Goal: Task Accomplishment & Management: Manage account settings

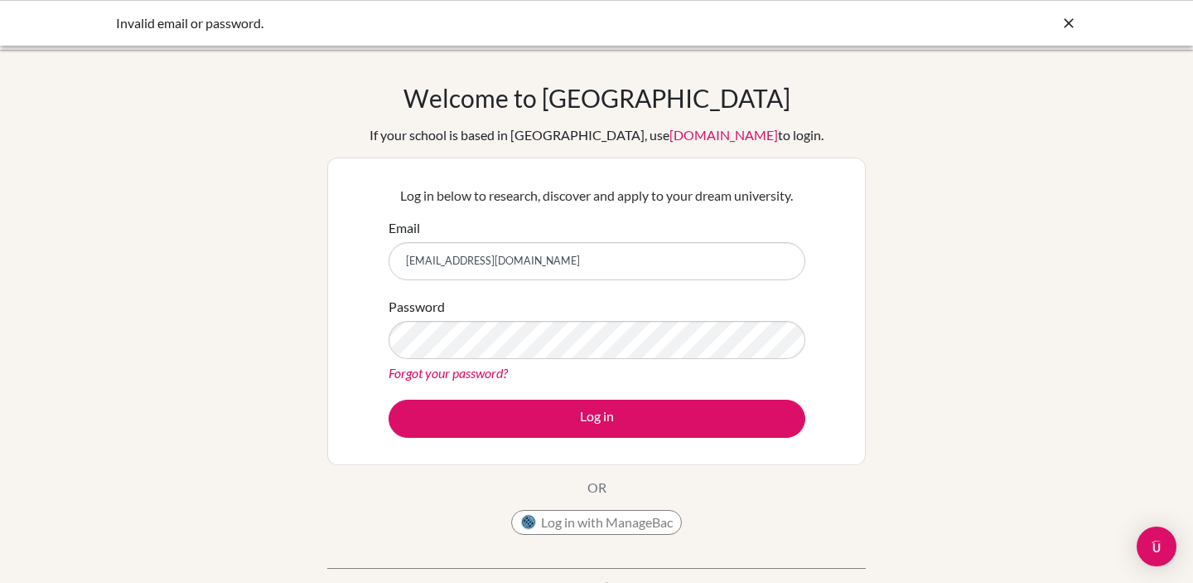
click at [427, 373] on link "Forgot your password?" at bounding box center [448, 373] width 119 height 16
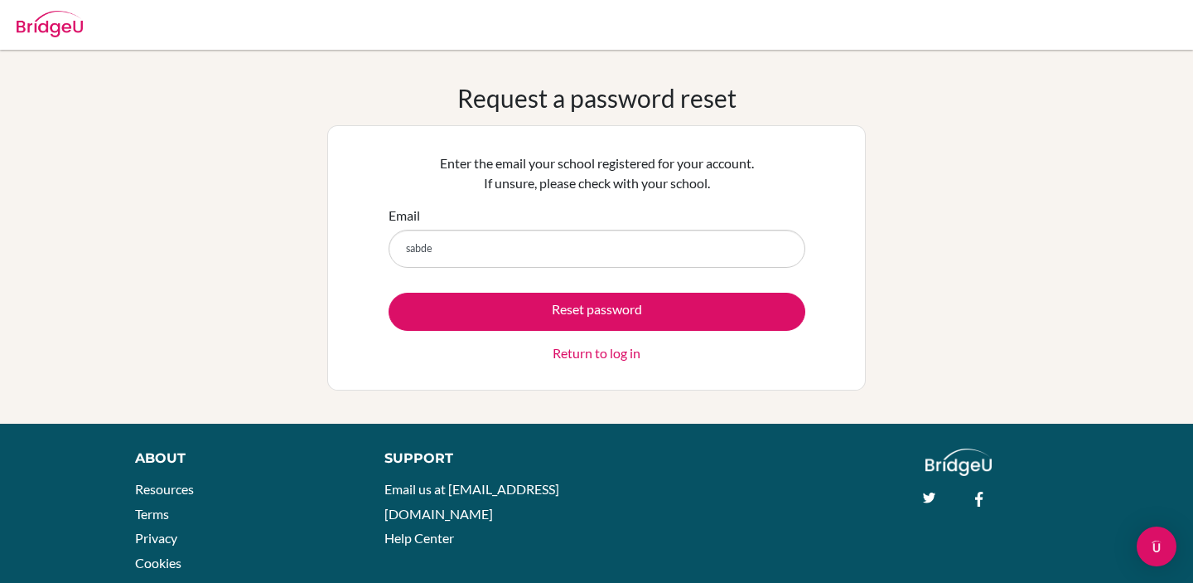
type input "[EMAIL_ADDRESS][DOMAIN_NAME]"
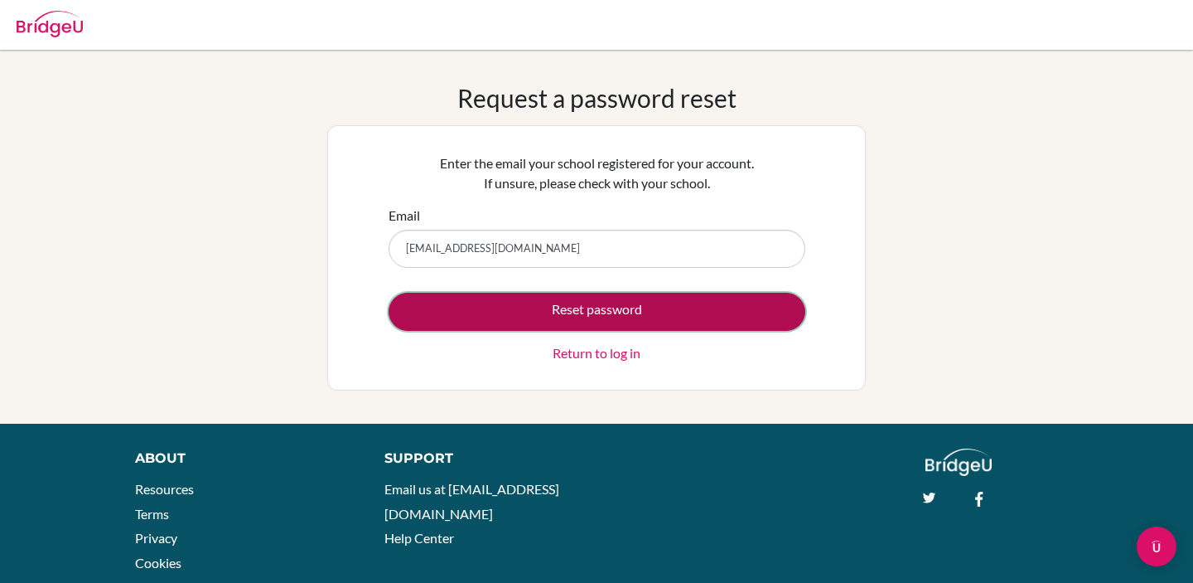
click at [520, 312] on button "Reset password" at bounding box center [597, 312] width 417 height 38
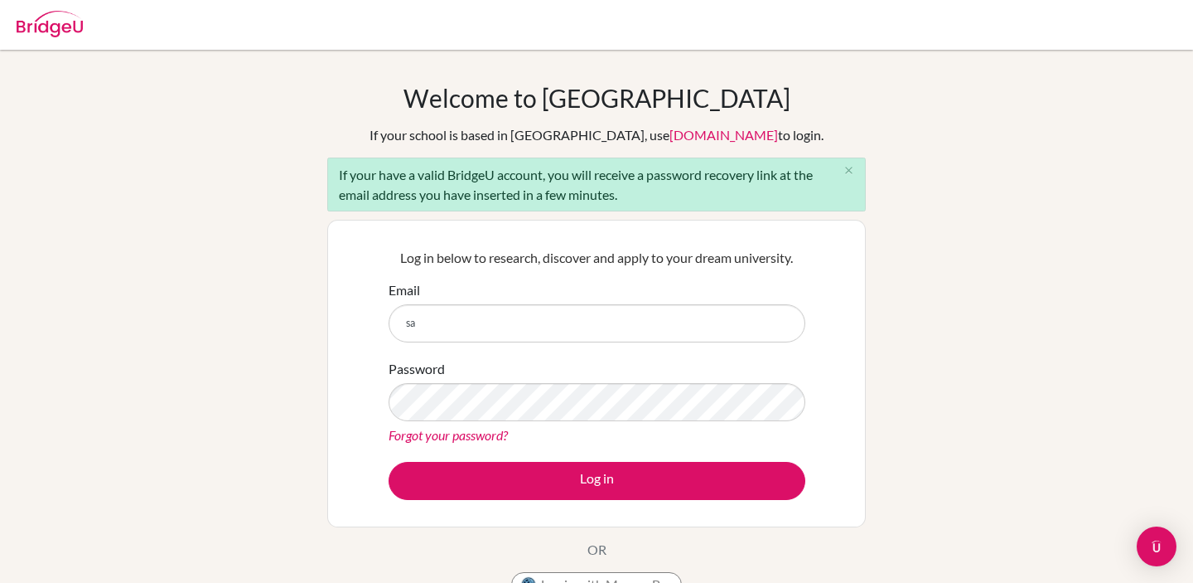
type input "[EMAIL_ADDRESS][DOMAIN_NAME]"
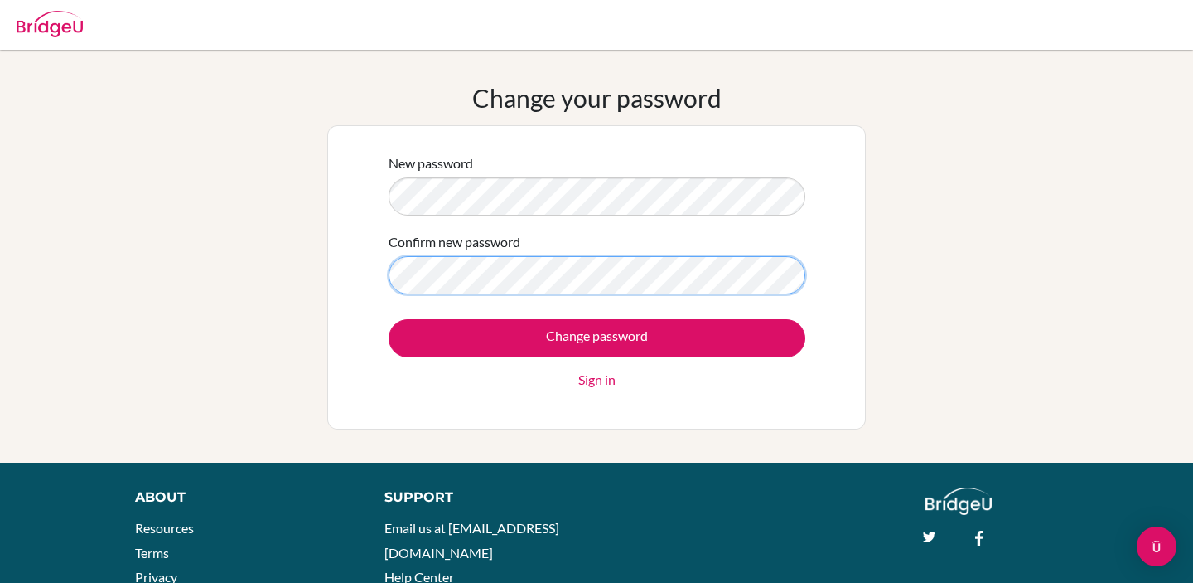
click at [389, 319] on input "Change password" at bounding box center [597, 338] width 417 height 38
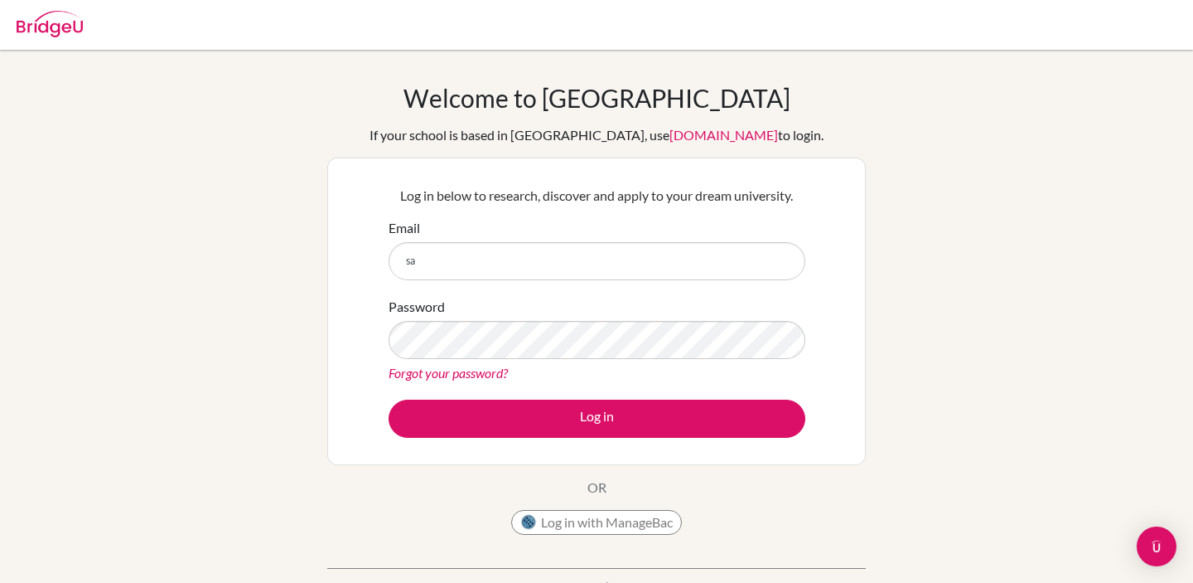
type input "[EMAIL_ADDRESS][DOMAIN_NAME]"
click at [389, 399] on button "Log in" at bounding box center [597, 418] width 417 height 38
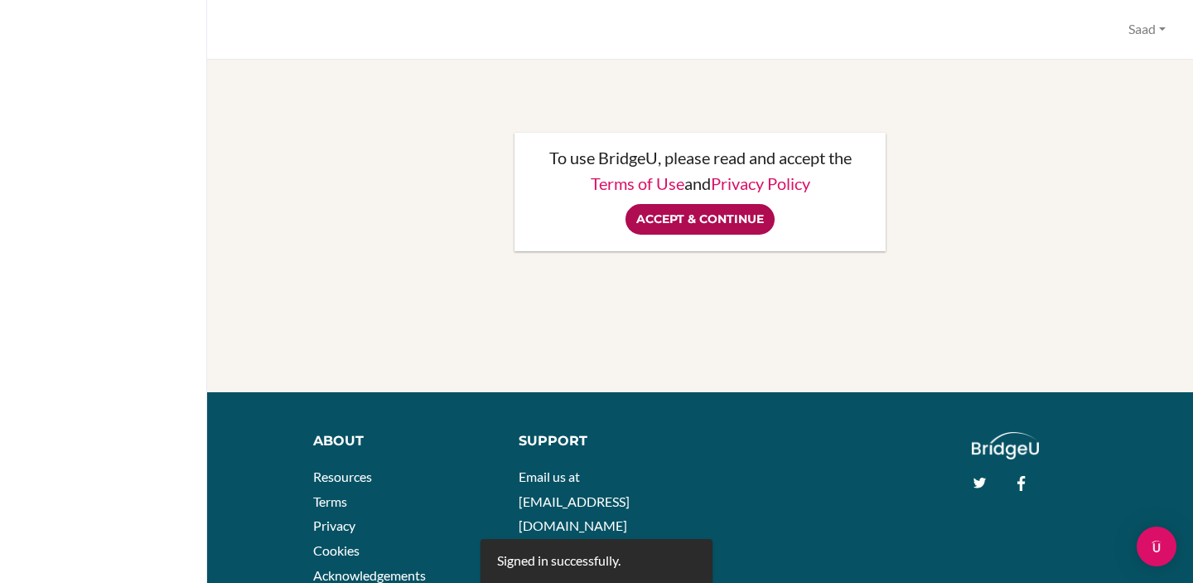
click at [726, 220] on input "Accept & Continue" at bounding box center [700, 219] width 149 height 31
